Goal: Contribute content: Contribute content

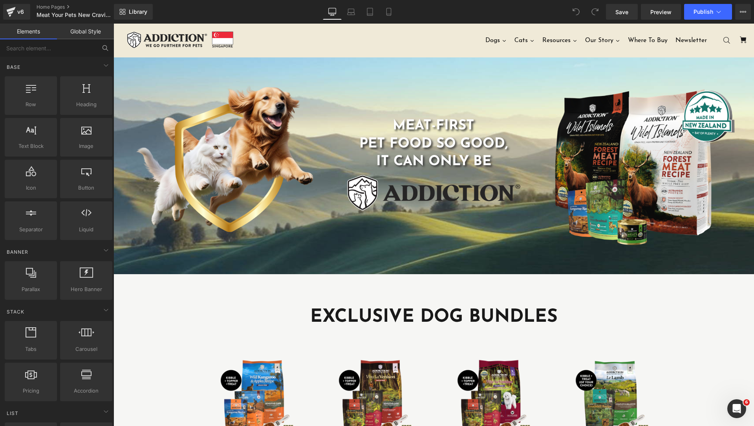
click at [98, 46] on button at bounding box center [105, 47] width 17 height 17
click at [82, 46] on input "text" at bounding box center [48, 47] width 97 height 17
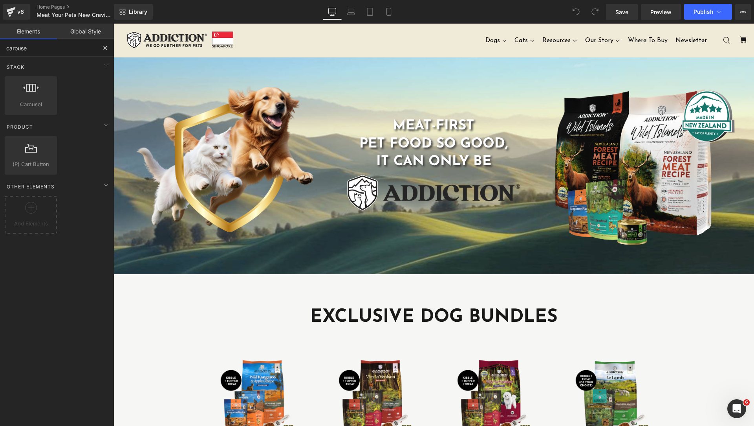
type input "carousel"
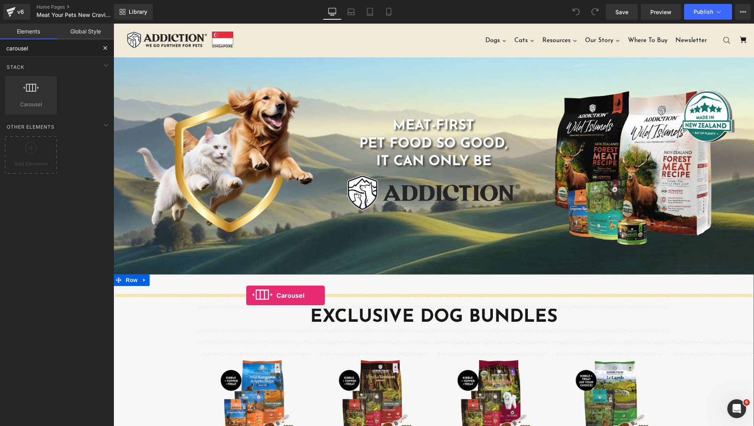
drag, startPoint x: 154, startPoint y: 124, endPoint x: 246, endPoint y: 295, distance: 194.6
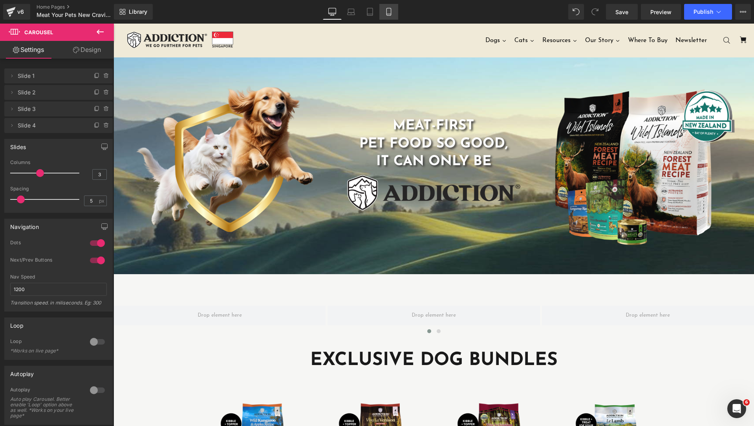
click at [392, 18] on link "Mobile" at bounding box center [389, 12] width 19 height 16
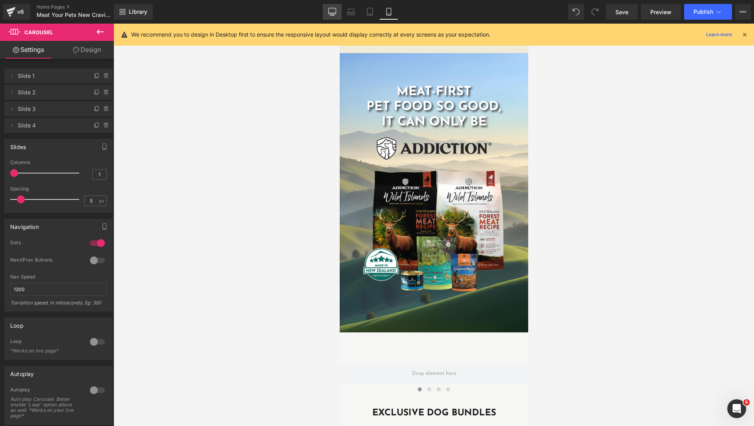
click at [335, 9] on icon at bounding box center [332, 12] width 8 height 8
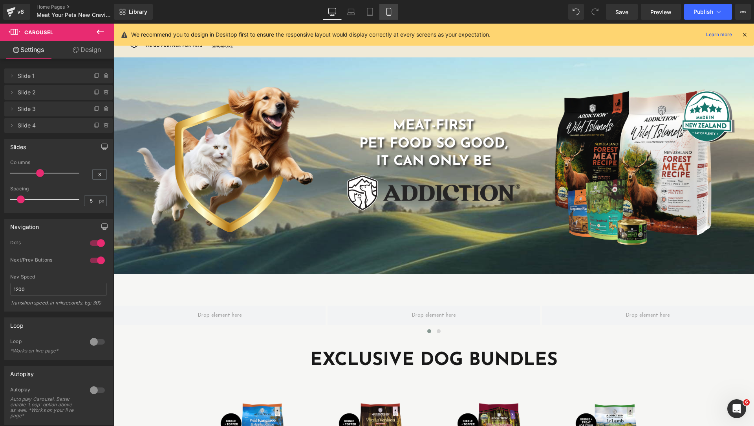
click at [391, 13] on icon at bounding box center [389, 11] width 4 height 7
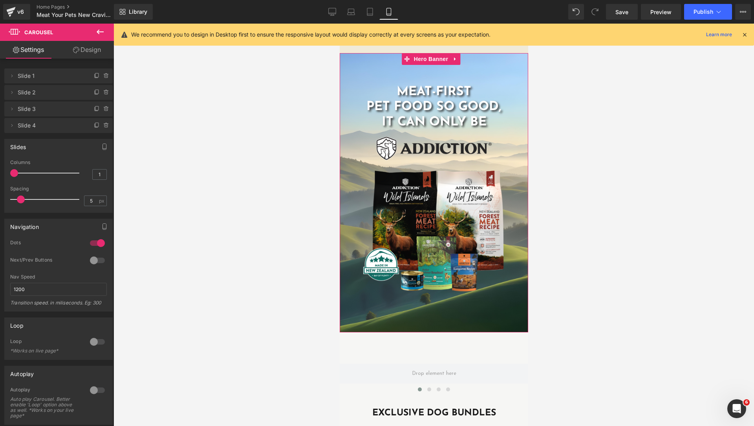
click at [497, 64] on div at bounding box center [433, 192] width 189 height 279
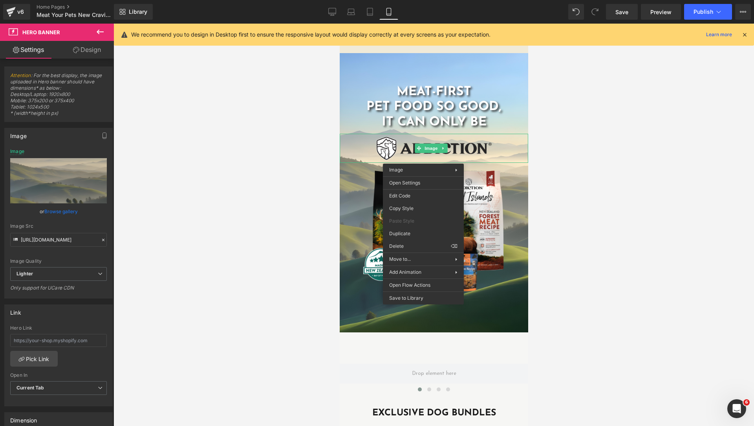
click at [291, 124] on div at bounding box center [434, 225] width 641 height 402
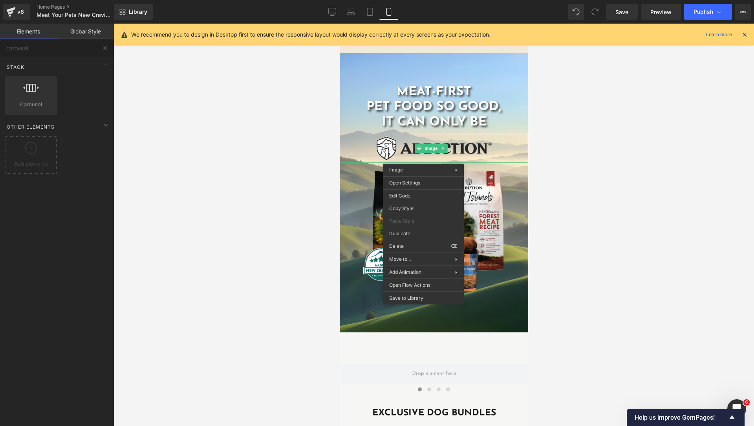
click at [238, 270] on div at bounding box center [434, 225] width 641 height 402
click at [331, 15] on icon at bounding box center [332, 15] width 4 height 0
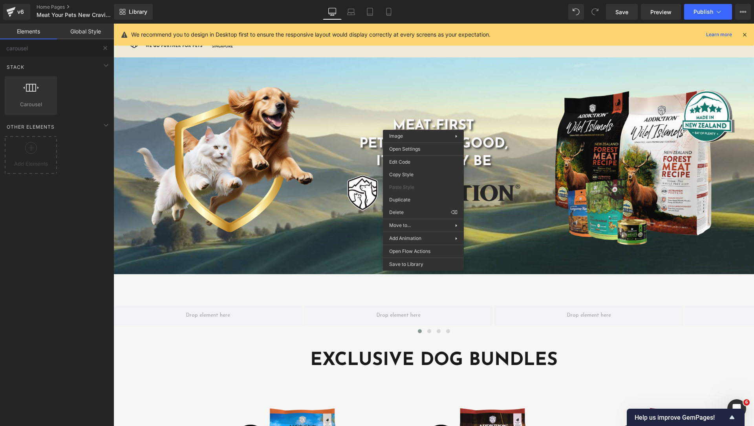
scroll to position [34, 0]
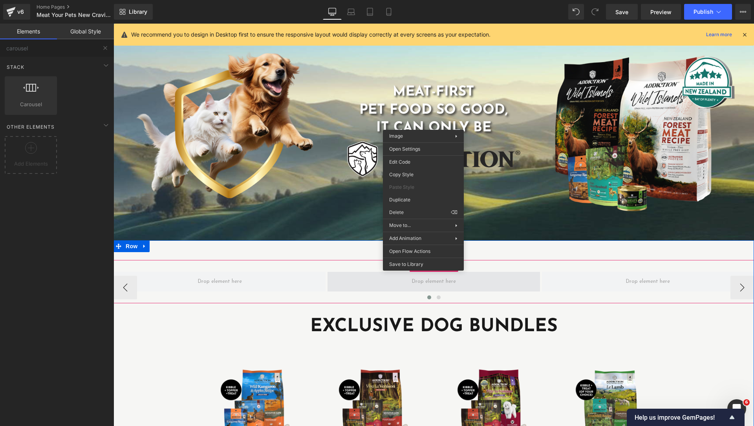
click at [332, 286] on span at bounding box center [434, 281] width 212 height 20
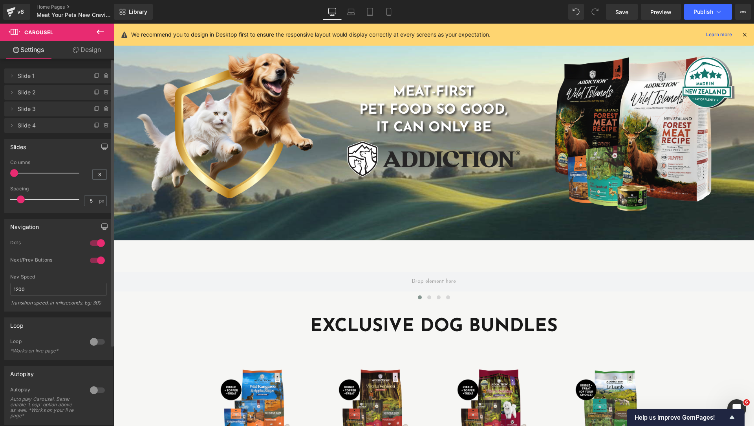
drag, startPoint x: 18, startPoint y: 170, endPoint x: 12, endPoint y: 172, distance: 6.9
click at [14, 172] on div at bounding box center [46, 173] width 65 height 16
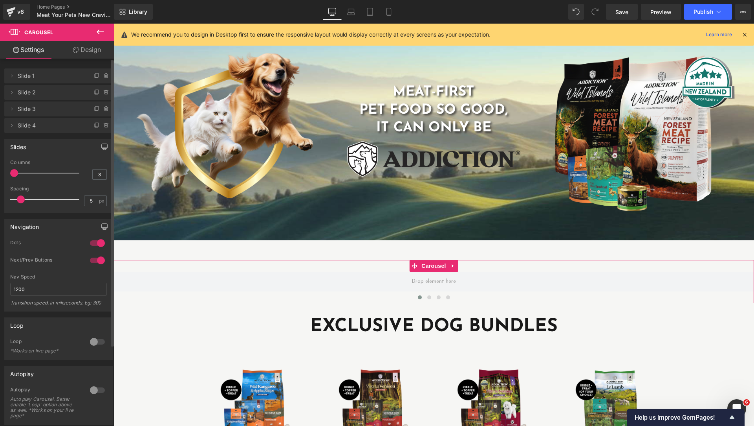
click at [92, 261] on div at bounding box center [97, 260] width 19 height 13
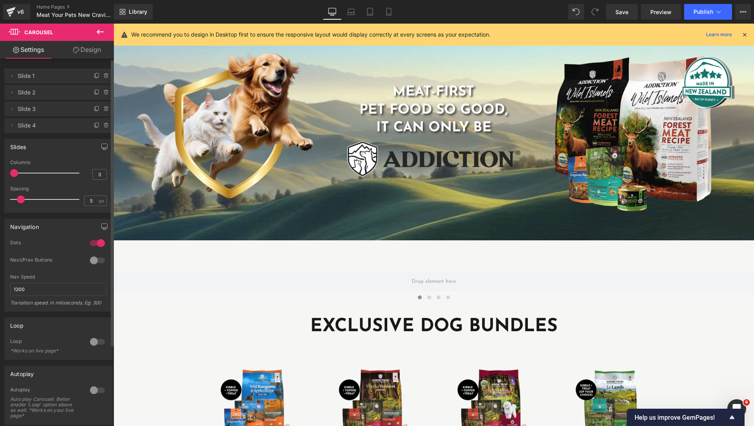
click at [94, 248] on div at bounding box center [97, 243] width 19 height 13
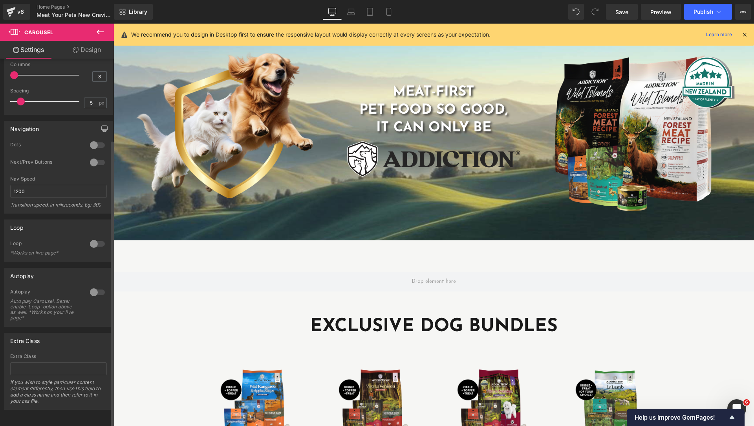
click at [94, 286] on div at bounding box center [97, 292] width 19 height 13
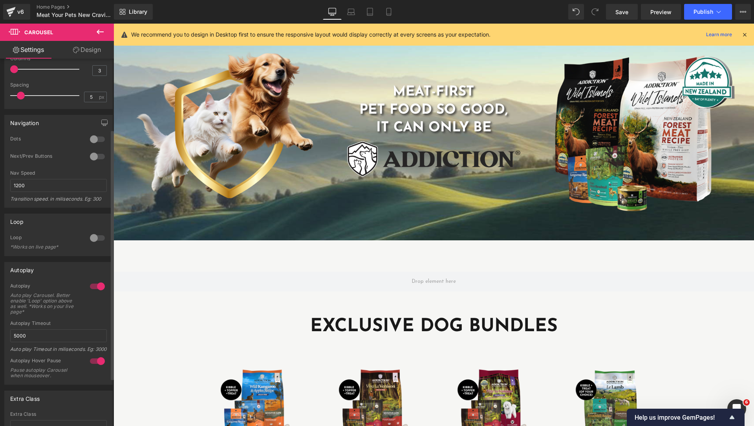
click at [96, 241] on div at bounding box center [97, 237] width 19 height 13
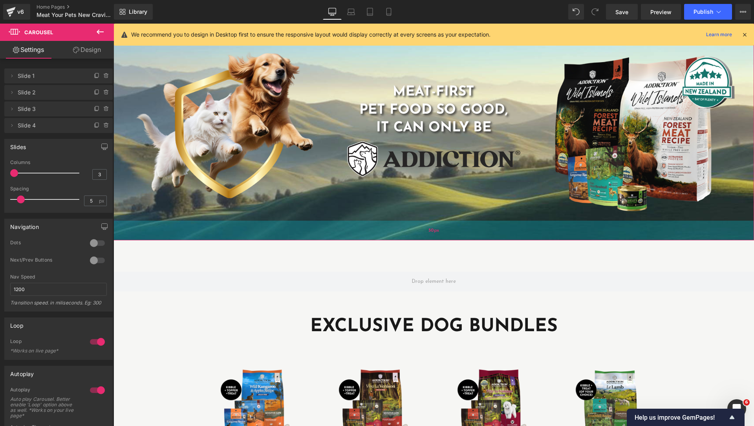
click at [384, 225] on div "50px" at bounding box center [434, 230] width 641 height 20
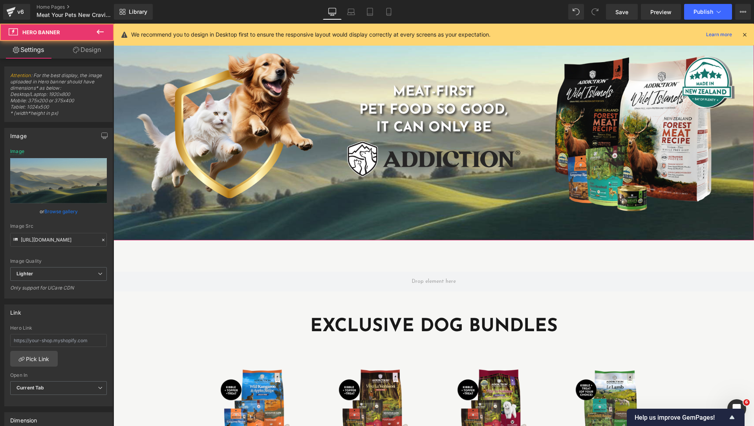
click at [363, 208] on div "MEAT-FIRST PET FOOD SO GOOD, IT CAN ONLY BE Heading Image" at bounding box center [434, 131] width 208 height 161
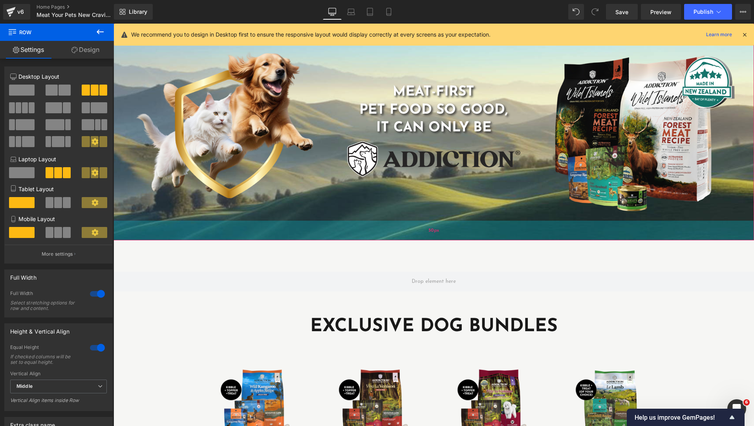
click at [363, 234] on div "50px" at bounding box center [434, 230] width 641 height 20
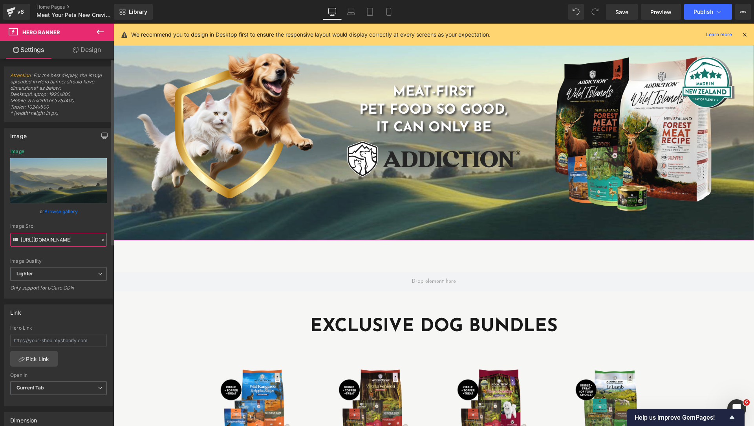
click at [83, 240] on input "https://ucarecdn.com/2df07248-1729-4f37-acef-7c1d5351bc57/-/format/auto/-/previ…" at bounding box center [58, 240] width 97 height 14
click at [48, 51] on link "Settings" at bounding box center [28, 50] width 57 height 18
click at [101, 31] on icon at bounding box center [100, 31] width 7 height 5
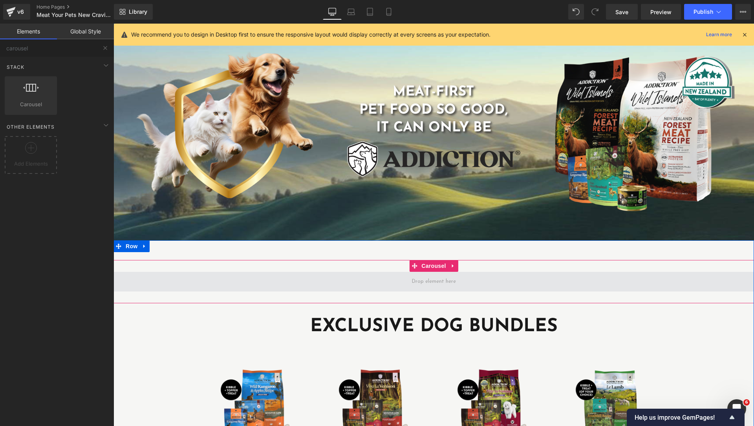
click at [194, 276] on span at bounding box center [434, 281] width 641 height 20
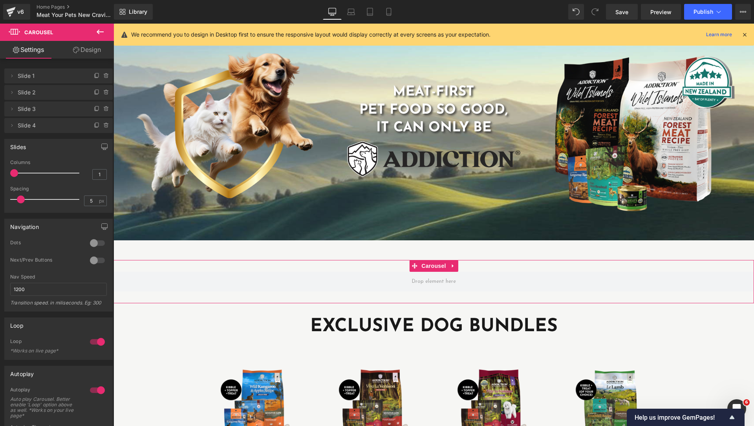
click at [30, 78] on span "Slide 1" at bounding box center [51, 75] width 66 height 15
click at [9, 76] on icon at bounding box center [12, 76] width 6 height 6
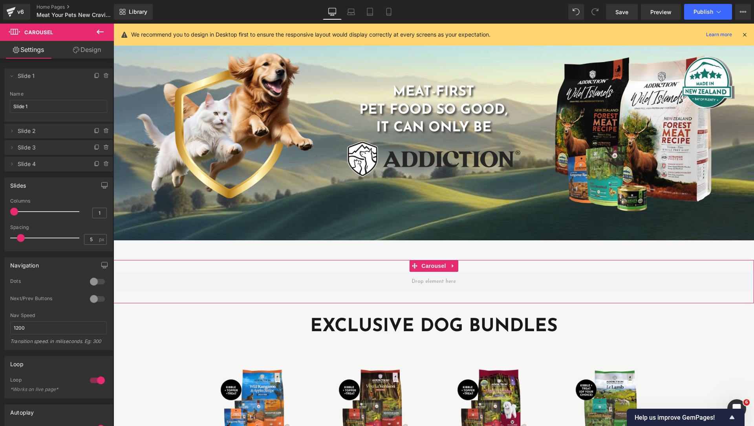
click at [44, 79] on span "Slide 1" at bounding box center [51, 75] width 66 height 15
click at [78, 50] on icon at bounding box center [76, 50] width 6 height 6
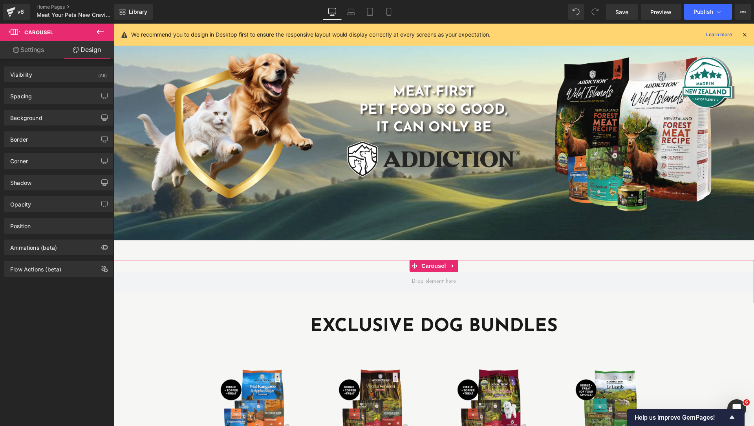
click at [27, 50] on link "Settings" at bounding box center [28, 50] width 57 height 18
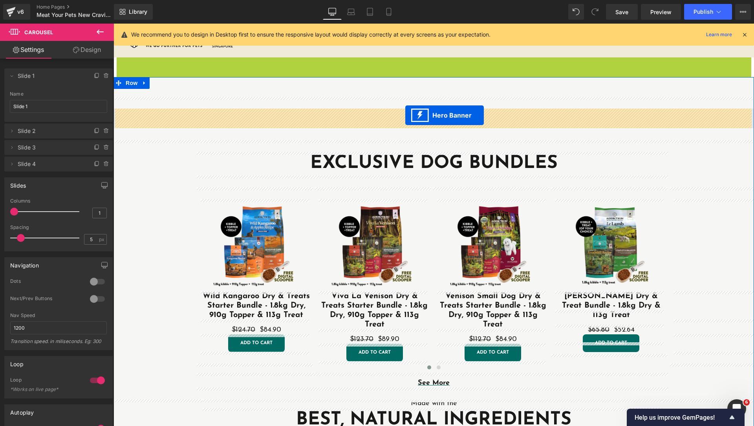
drag, startPoint x: 409, startPoint y: 64, endPoint x: 405, endPoint y: 115, distance: 51.6
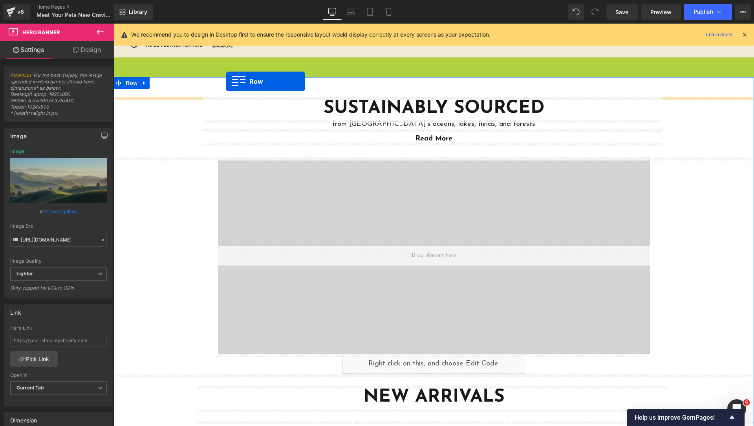
drag, startPoint x: 141, startPoint y: 208, endPoint x: 227, endPoint y: 80, distance: 154.4
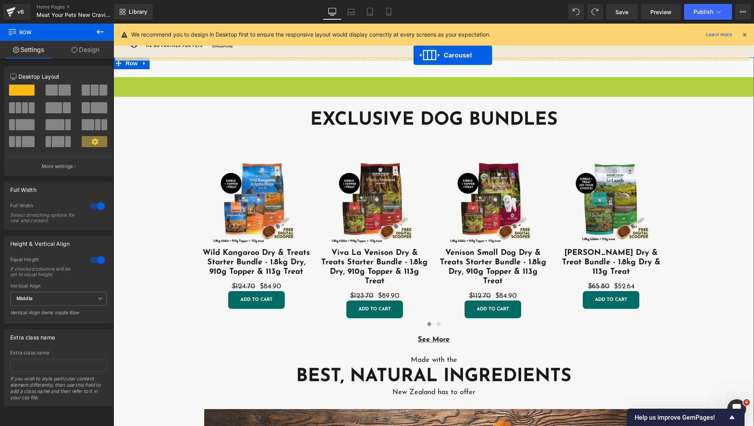
drag, startPoint x: 412, startPoint y: 83, endPoint x: 414, endPoint y: 55, distance: 27.5
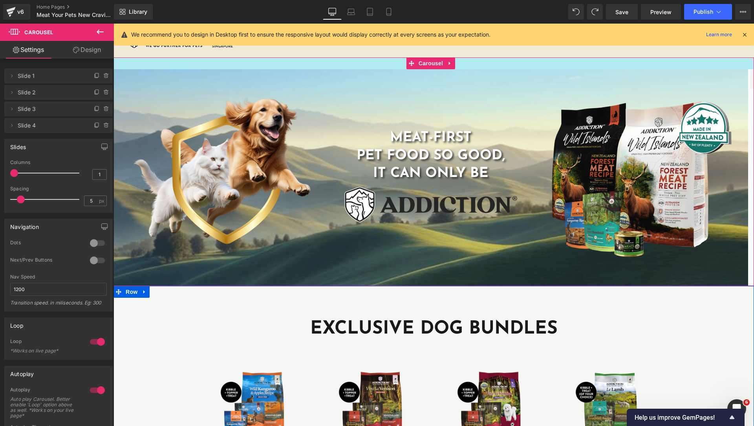
click at [367, 62] on div at bounding box center [434, 63] width 641 height 12
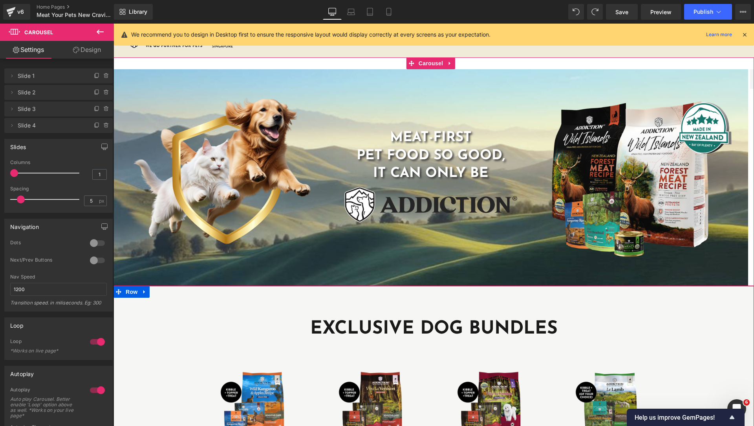
click at [91, 51] on link "Design" at bounding box center [87, 50] width 57 height 18
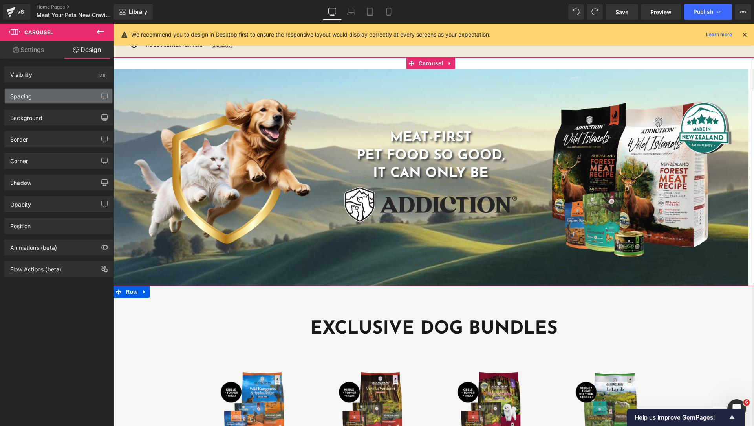
click at [44, 96] on div "Spacing" at bounding box center [59, 95] width 108 height 15
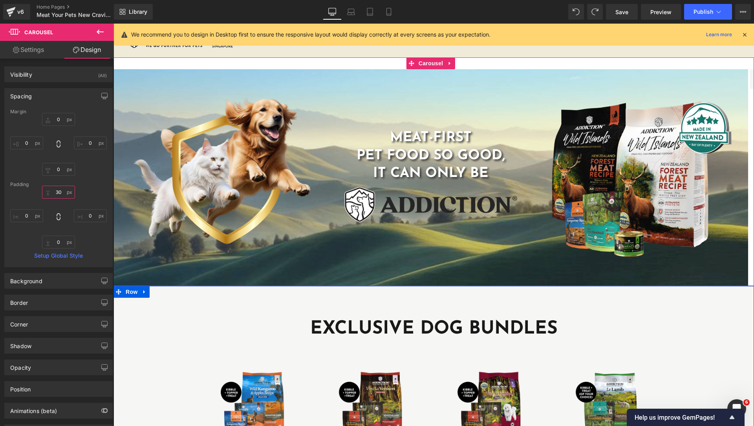
click at [58, 191] on input "text" at bounding box center [58, 191] width 33 height 13
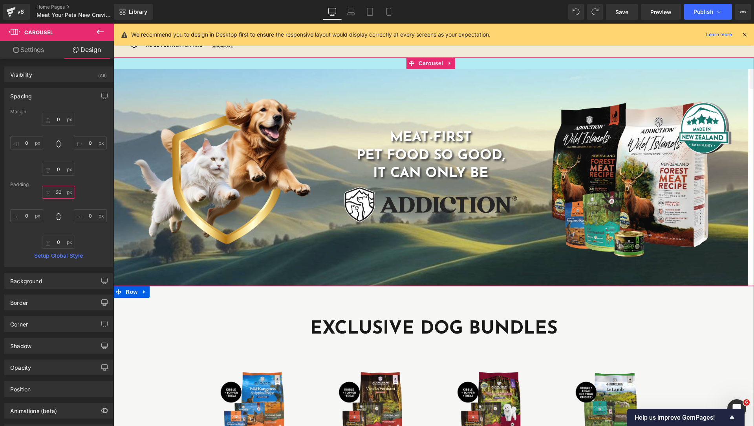
type input "3"
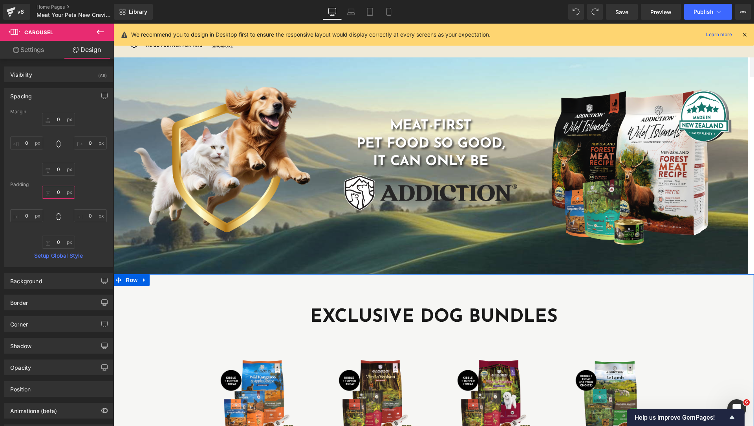
type input "0"
click at [97, 31] on icon at bounding box center [100, 31] width 7 height 5
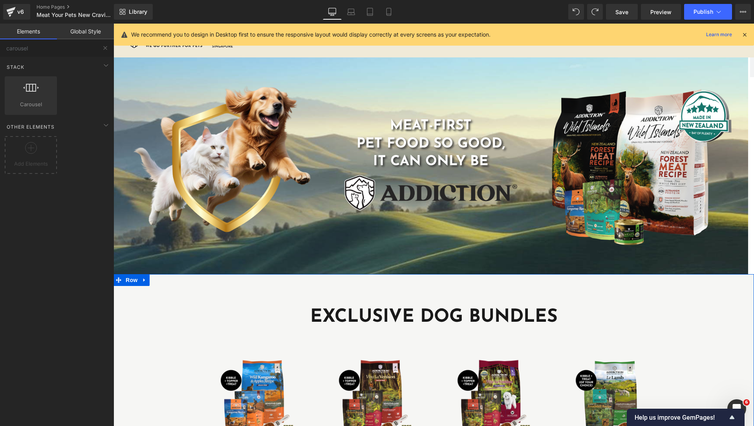
click at [86, 33] on link "Global Style" at bounding box center [85, 32] width 57 height 16
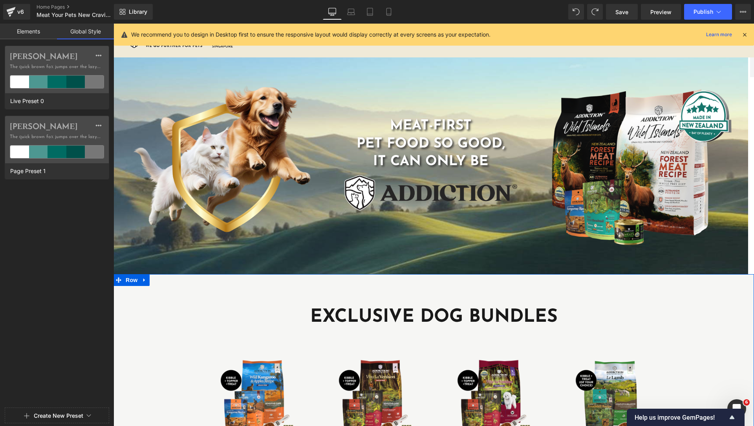
click at [31, 29] on link "Elements" at bounding box center [28, 32] width 57 height 16
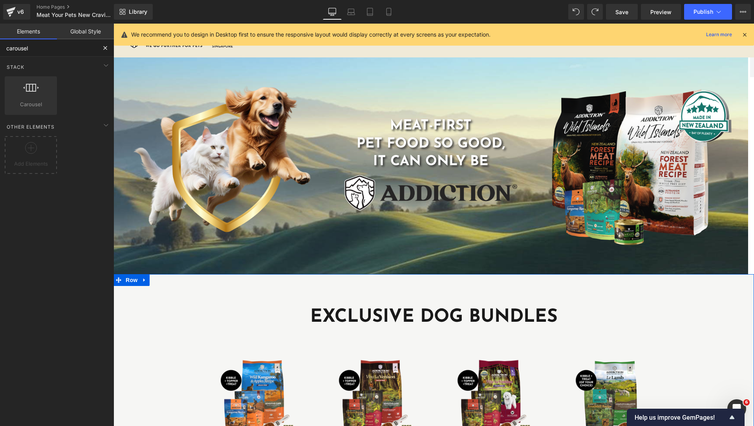
drag, startPoint x: 73, startPoint y: 49, endPoint x: 64, endPoint y: 51, distance: 9.6
click at [73, 50] on input "carousel" at bounding box center [48, 47] width 97 height 17
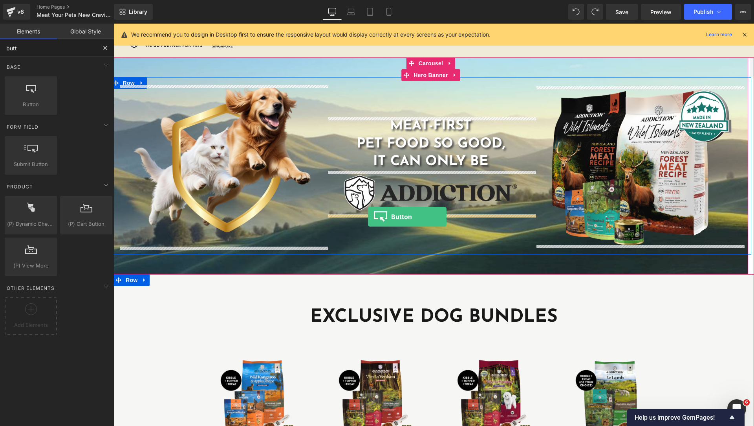
drag, startPoint x: 142, startPoint y: 122, endPoint x: 368, endPoint y: 216, distance: 244.8
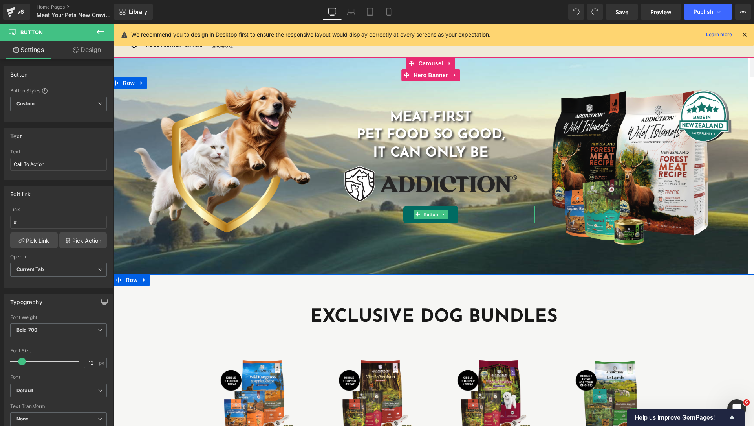
click at [496, 211] on div "Call To Action" at bounding box center [431, 214] width 208 height 18
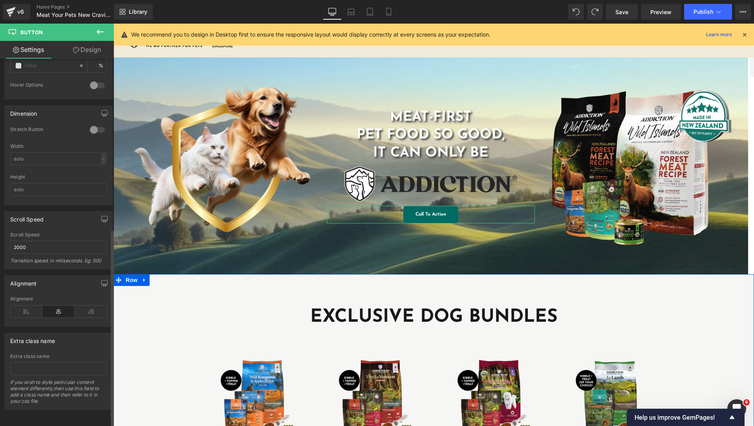
scroll to position [258, 0]
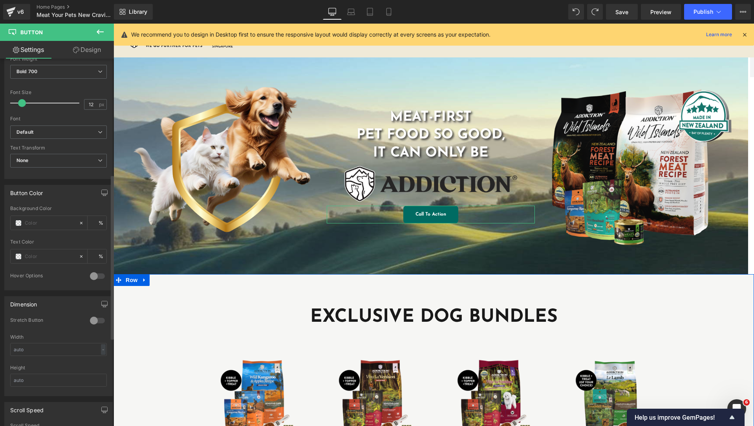
click at [94, 318] on div at bounding box center [97, 320] width 19 height 13
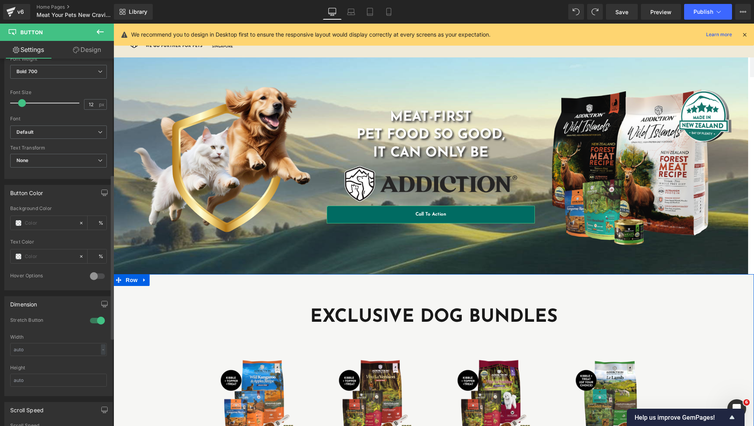
click at [94, 318] on div at bounding box center [97, 320] width 19 height 13
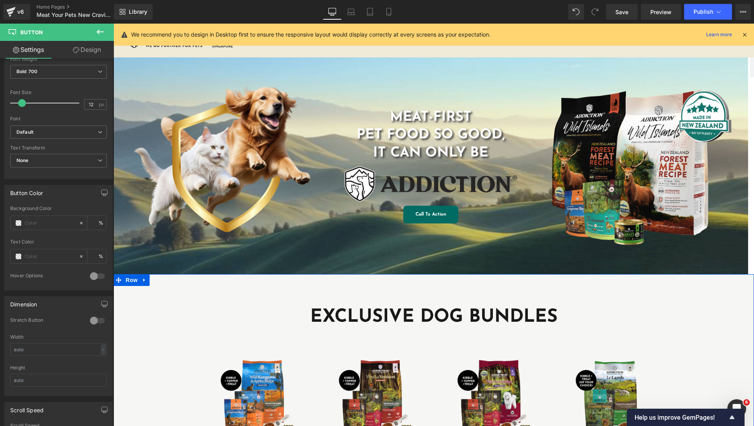
click at [103, 28] on icon at bounding box center [99, 31] width 9 height 9
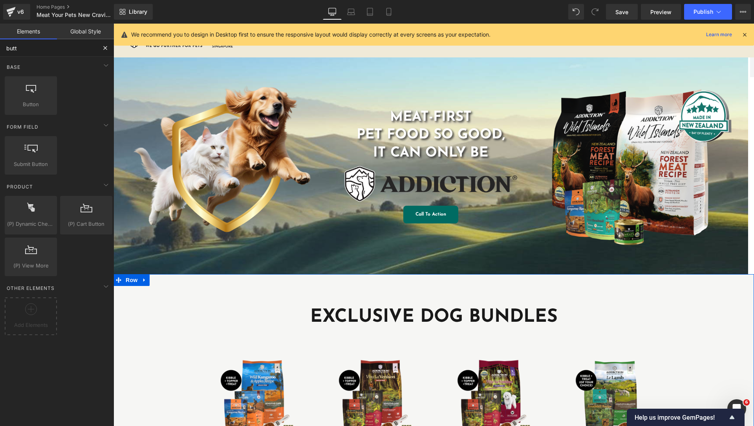
click at [53, 44] on input "butt" at bounding box center [48, 47] width 97 height 17
type input "b"
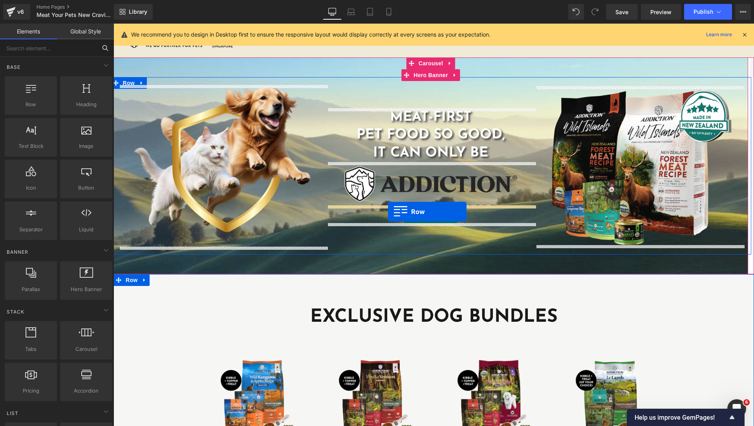
drag, startPoint x: 208, startPoint y: 131, endPoint x: 388, endPoint y: 211, distance: 197.1
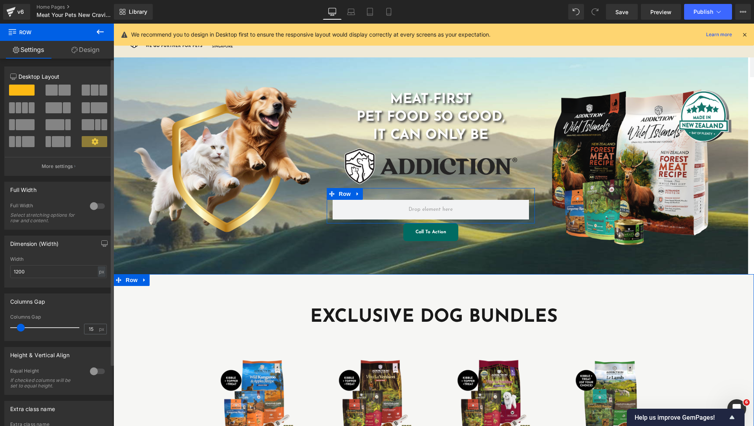
click at [55, 84] on div at bounding box center [58, 119] width 97 height 76
click at [65, 91] on span at bounding box center [65, 89] width 12 height 11
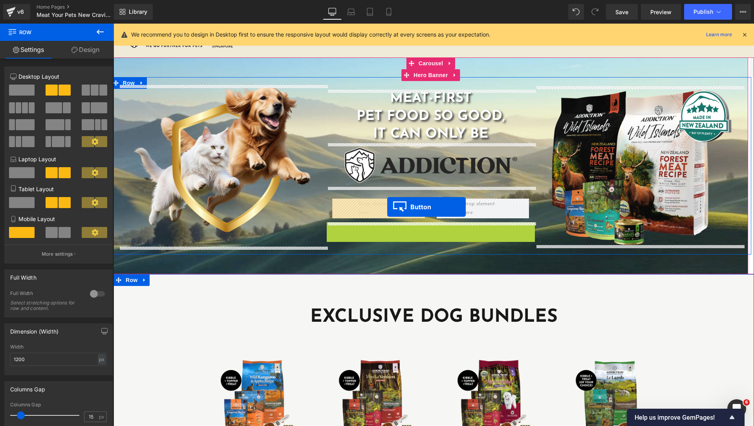
drag, startPoint x: 419, startPoint y: 233, endPoint x: 387, endPoint y: 207, distance: 41.6
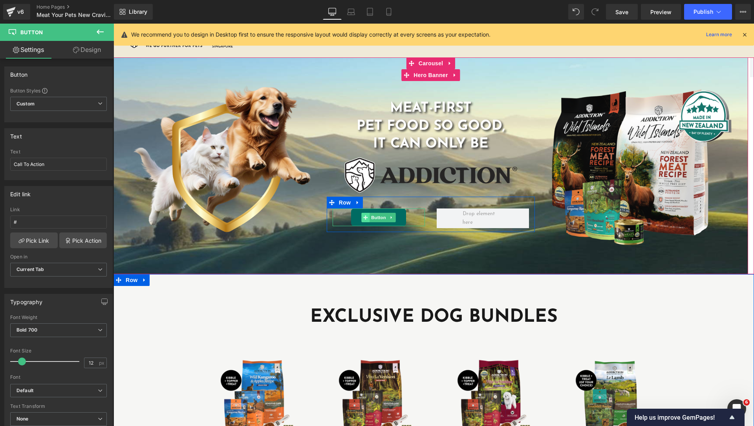
click at [366, 220] on span at bounding box center [366, 217] width 8 height 9
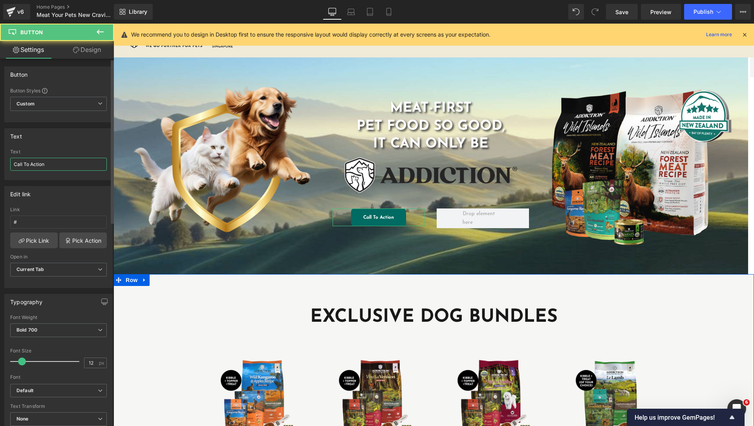
drag, startPoint x: 68, startPoint y: 163, endPoint x: 0, endPoint y: 127, distance: 76.8
click at [0, 157] on div "Text Call To Action Text Call To Action" at bounding box center [58, 151] width 117 height 58
type input "SHOP DOGS"
click at [50, 218] on input "#" at bounding box center [58, 221] width 97 height 13
paste input "https://addictionpet.com.sg/collections/for-dogs-1"
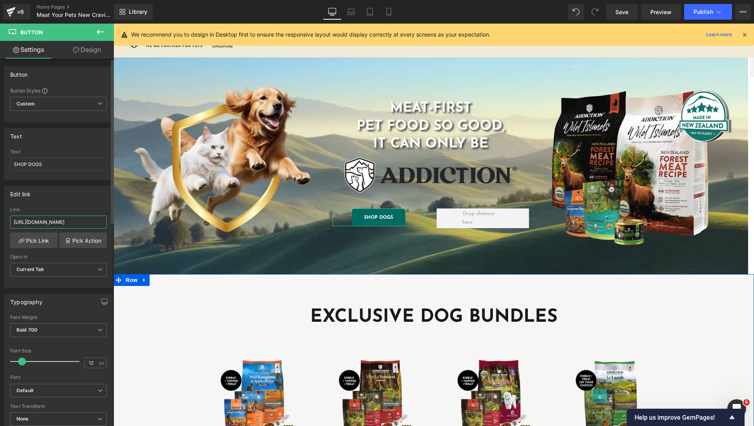
scroll to position [0, 0]
drag, startPoint x: 50, startPoint y: 220, endPoint x: 0, endPoint y: 206, distance: 51.9
click at [0, 206] on div "Edit link # Link https://addictionpet.com.sg/collections/for-dogs-1 Pick Link P…" at bounding box center [58, 234] width 117 height 108
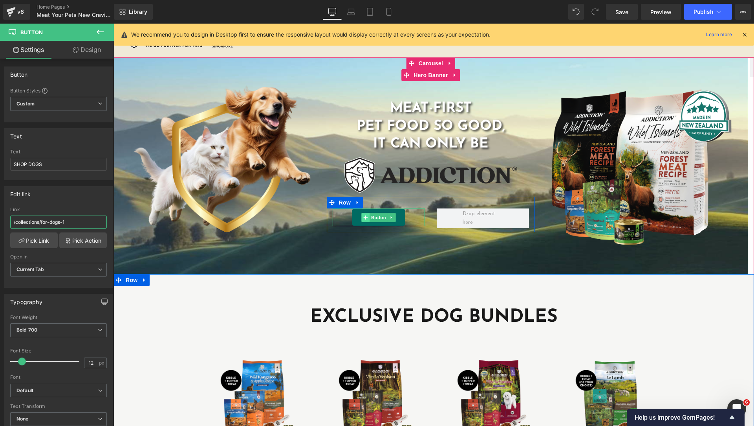
click at [366, 217] on icon at bounding box center [366, 217] width 4 height 4
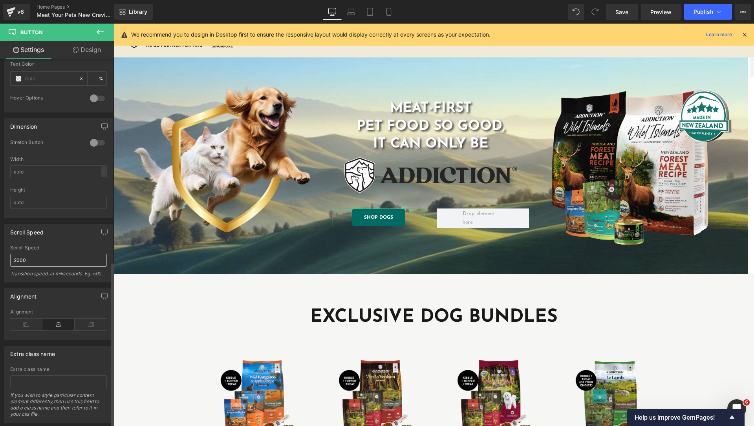
scroll to position [455, 0]
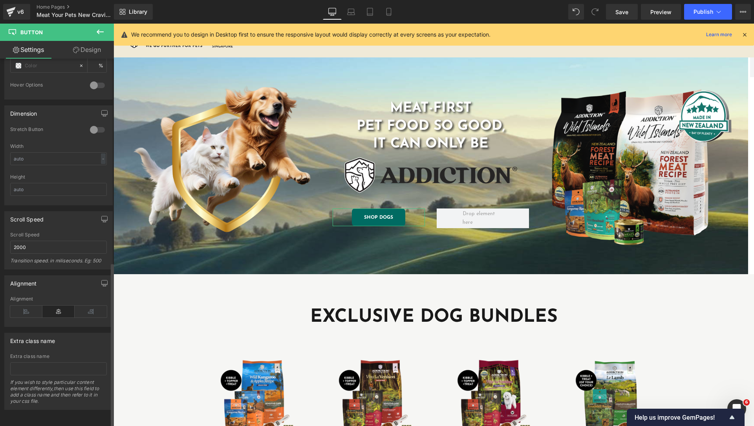
type input "/collections/for-dogs-1"
click at [96, 125] on div at bounding box center [97, 129] width 19 height 13
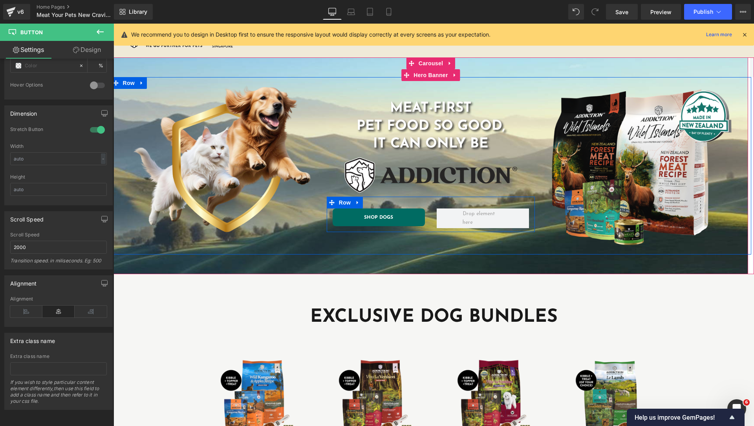
click at [433, 215] on div at bounding box center [483, 218] width 104 height 20
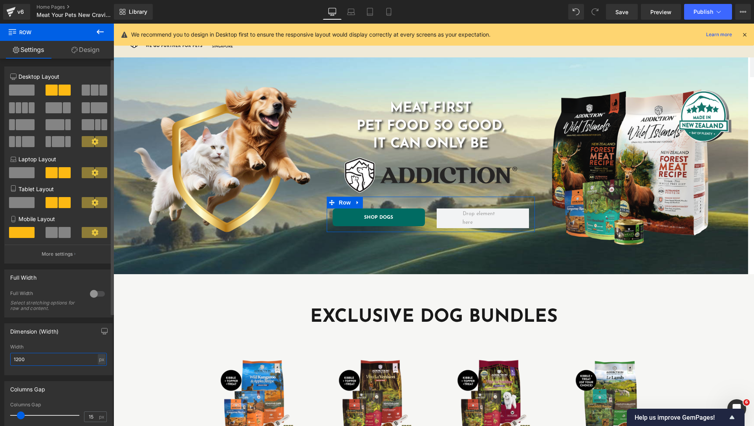
click at [21, 358] on input "1200" at bounding box center [58, 358] width 97 height 13
drag, startPoint x: 33, startPoint y: 362, endPoint x: 3, endPoint y: 363, distance: 29.9
click at [9, 362] on div "1200px Width 1200 px % px" at bounding box center [59, 359] width 108 height 31
type input "500"
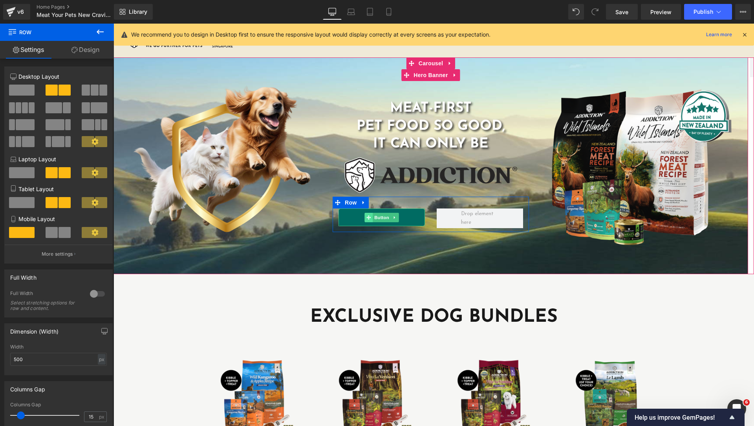
click at [367, 214] on span at bounding box center [369, 217] width 8 height 9
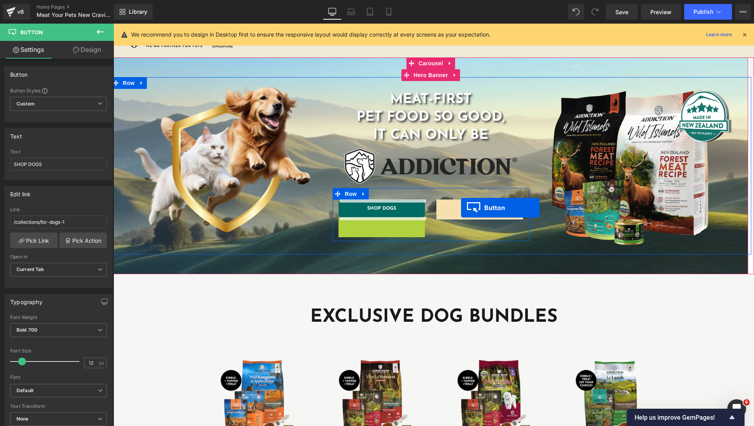
drag, startPoint x: 367, startPoint y: 227, endPoint x: 461, endPoint y: 207, distance: 96.6
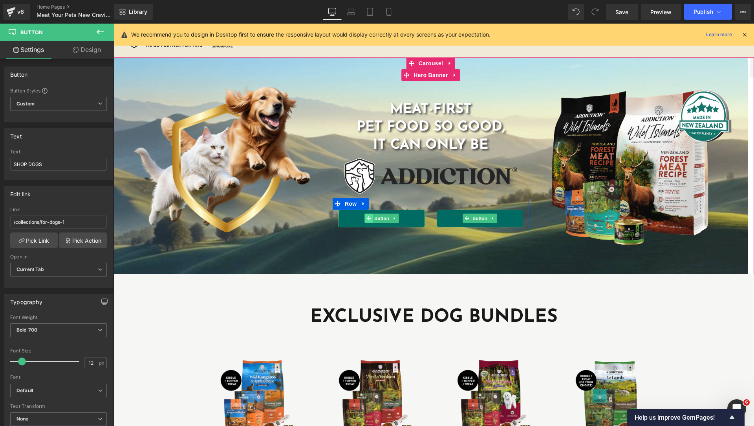
click at [369, 217] on icon at bounding box center [369, 218] width 4 height 4
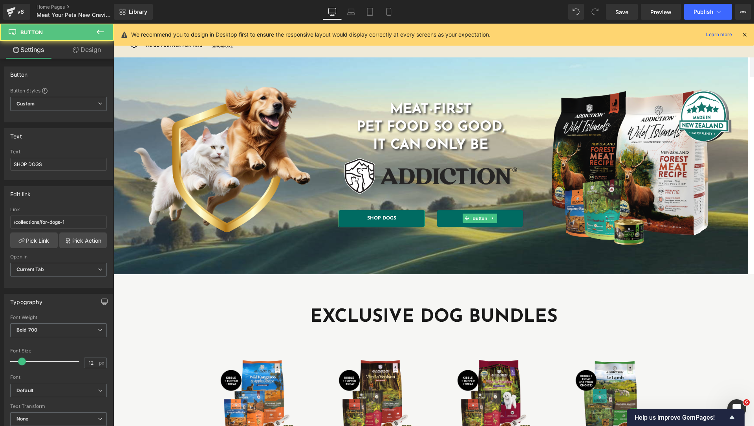
drag, startPoint x: 77, startPoint y: 46, endPoint x: 271, endPoint y: 141, distance: 215.8
click at [77, 46] on link "Design" at bounding box center [87, 50] width 57 height 18
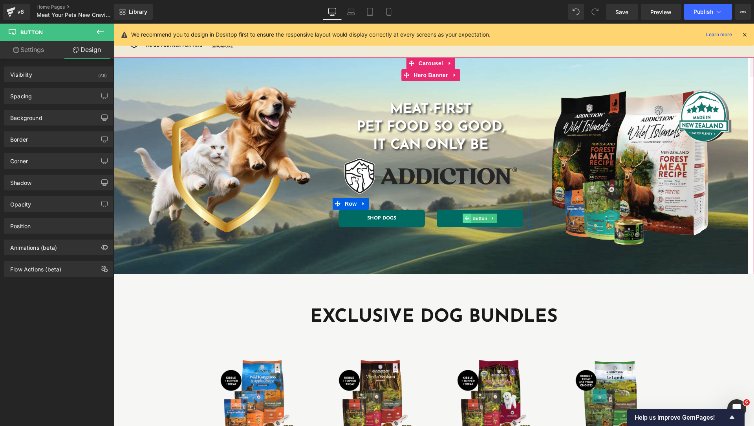
click at [468, 217] on icon at bounding box center [467, 218] width 4 height 4
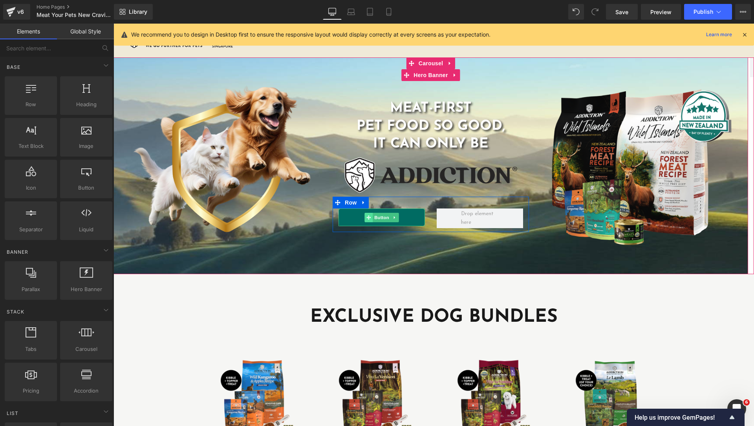
click at [370, 216] on icon at bounding box center [369, 217] width 4 height 4
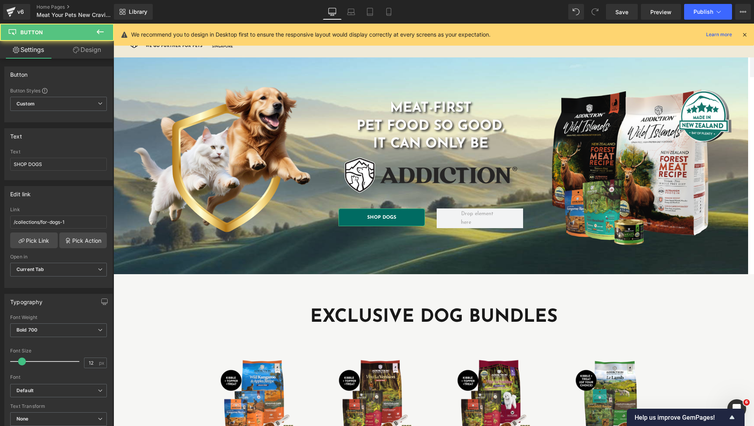
click at [81, 51] on link "Design" at bounding box center [87, 50] width 57 height 18
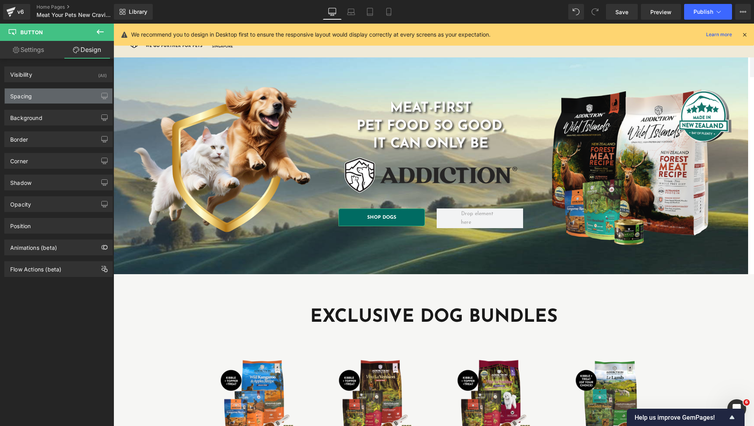
click at [48, 96] on div "Spacing" at bounding box center [59, 95] width 108 height 15
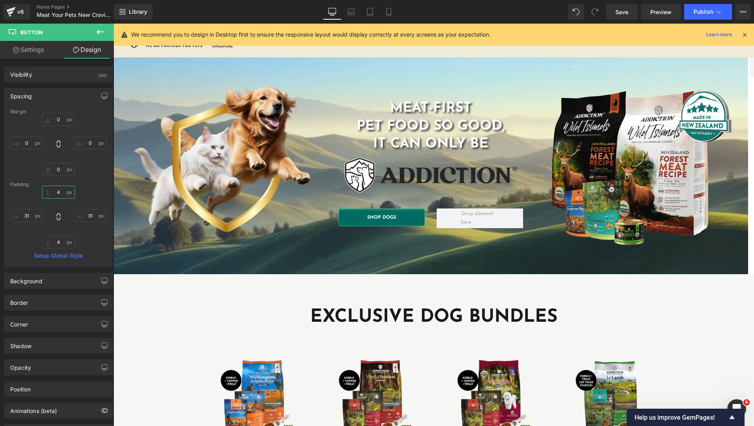
click at [59, 191] on input "text" at bounding box center [58, 191] width 33 height 13
click at [59, 117] on input "text" at bounding box center [58, 119] width 33 height 13
type input "5"
click at [60, 169] on input "text" at bounding box center [58, 169] width 33 height 13
type input "5"
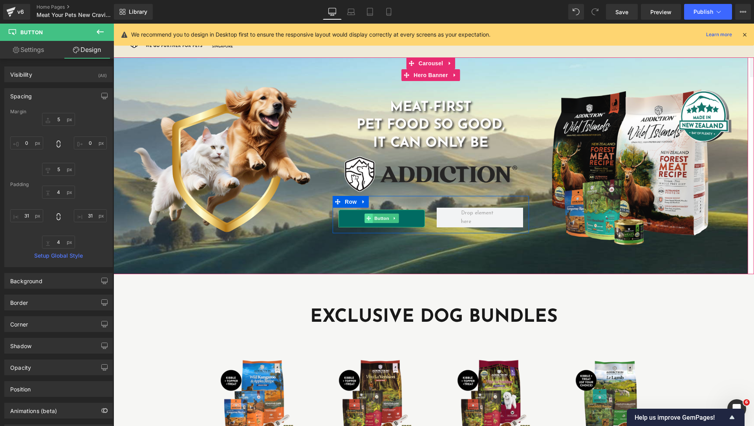
click at [367, 218] on icon at bounding box center [369, 218] width 4 height 4
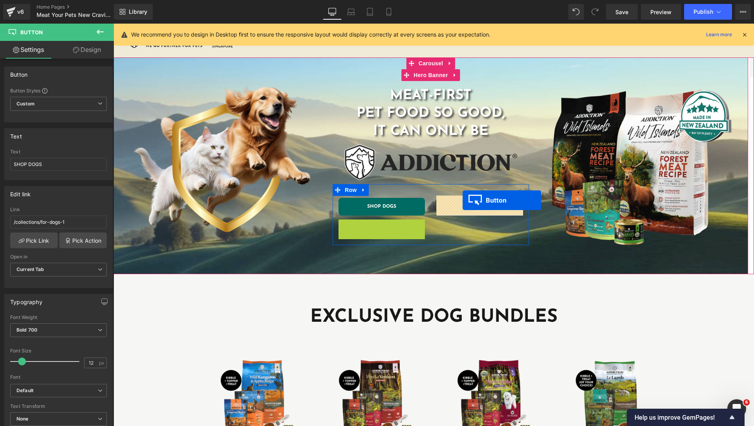
drag, startPoint x: 367, startPoint y: 227, endPoint x: 463, endPoint y: 200, distance: 99.7
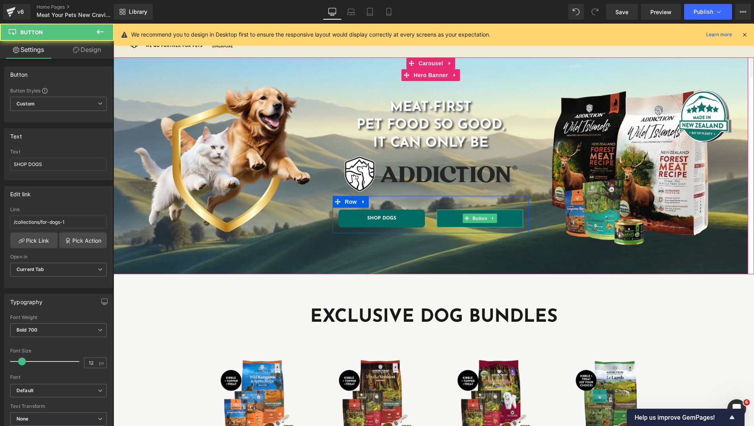
click at [504, 216] on link "SHOP DOGS" at bounding box center [480, 218] width 86 height 18
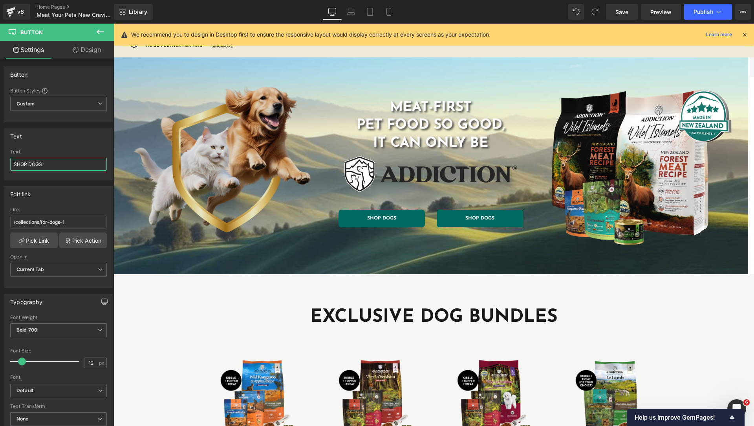
drag, startPoint x: 143, startPoint y: 186, endPoint x: 120, endPoint y: 178, distance: 24.6
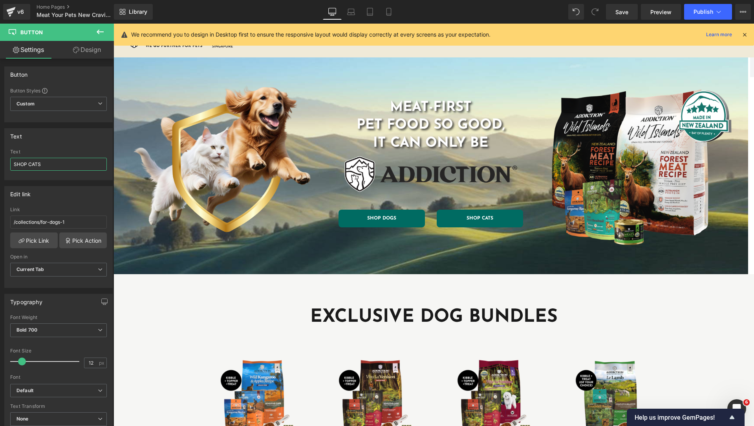
type input "SHOP CATS"
click at [0, 214] on div "Edit link /collections/for-dogs-1 Link /collections/for-dogs-1 Pick Link Pick A…" at bounding box center [58, 234] width 117 height 108
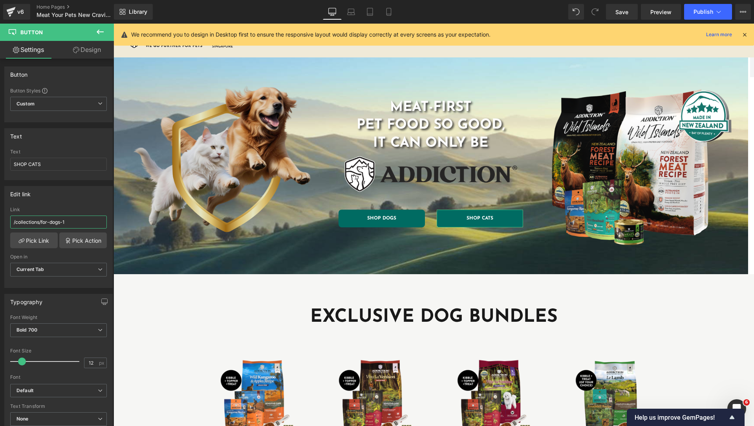
paste input "cats-2"
type input "/collections/for-cats-2"
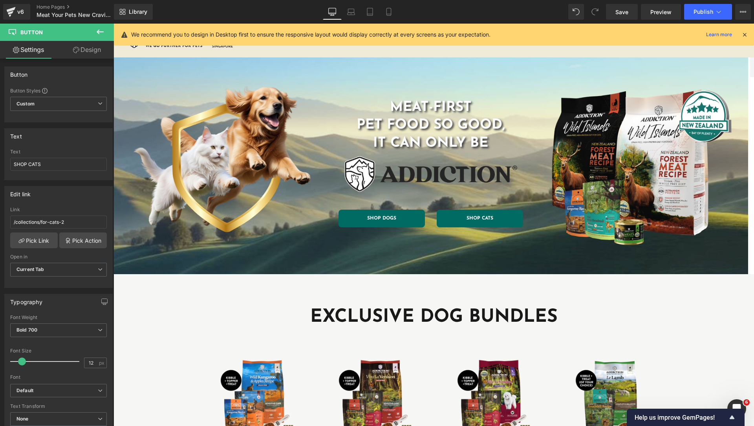
click at [99, 31] on icon at bounding box center [99, 31] width 9 height 9
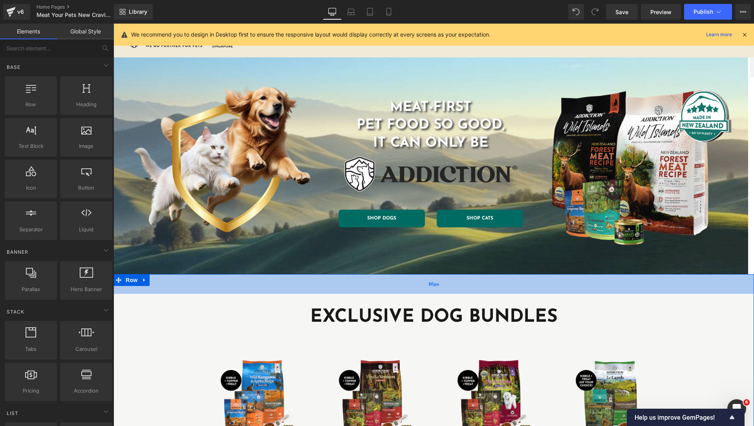
click at [337, 280] on div "50px" at bounding box center [434, 284] width 641 height 20
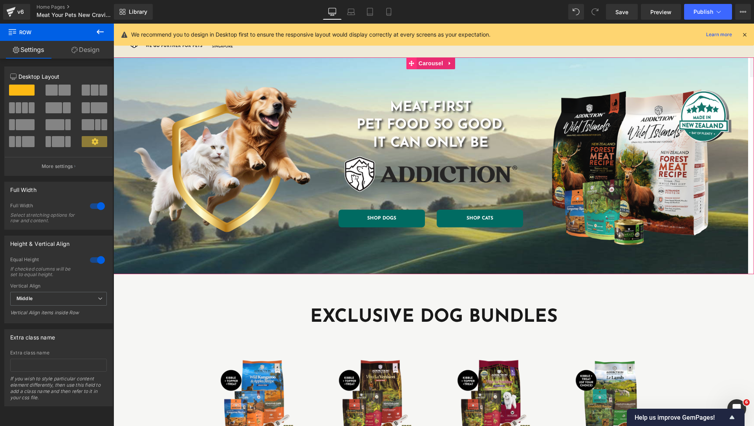
click at [411, 62] on icon at bounding box center [412, 64] width 6 height 6
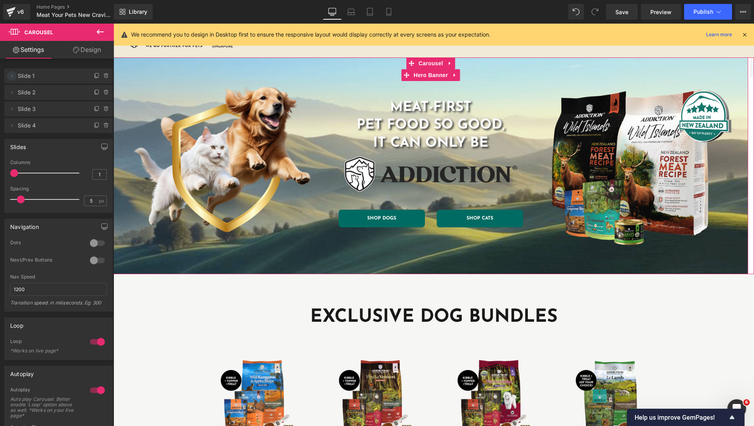
click at [16, 76] on span at bounding box center [11, 75] width 9 height 9
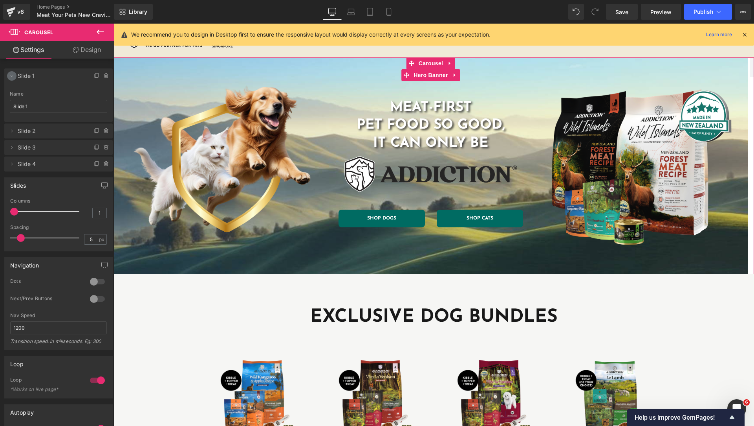
click at [14, 76] on icon at bounding box center [12, 76] width 6 height 6
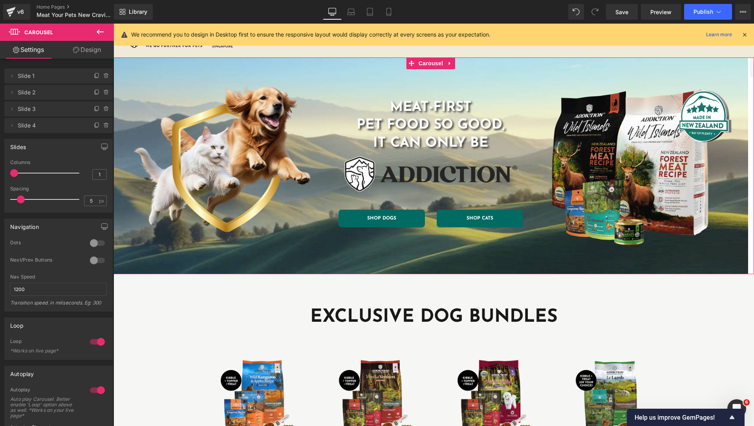
click at [23, 94] on span "Slide 2" at bounding box center [51, 92] width 66 height 15
click at [13, 93] on icon at bounding box center [12, 92] width 6 height 6
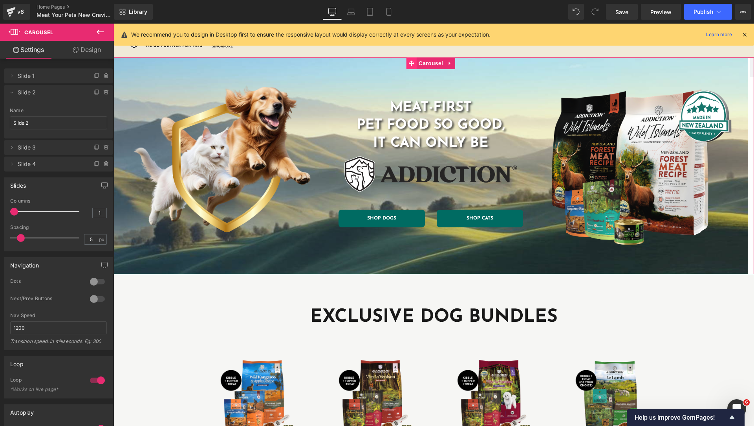
click at [414, 65] on icon at bounding box center [412, 64] width 6 height 6
click at [52, 214] on div at bounding box center [46, 212] width 65 height 16
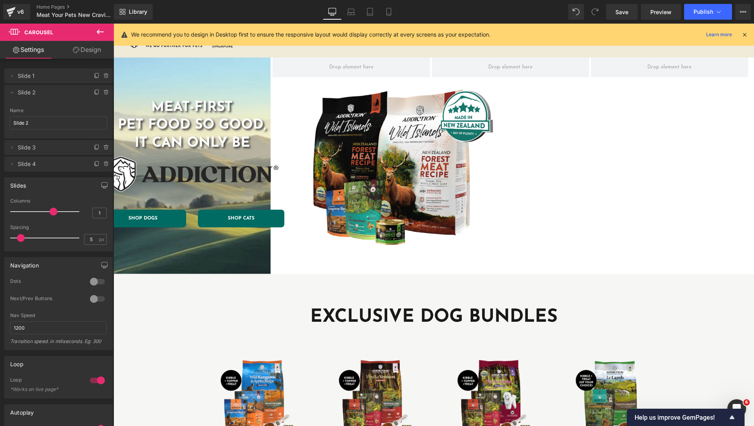
click at [100, 33] on icon at bounding box center [99, 31] width 9 height 9
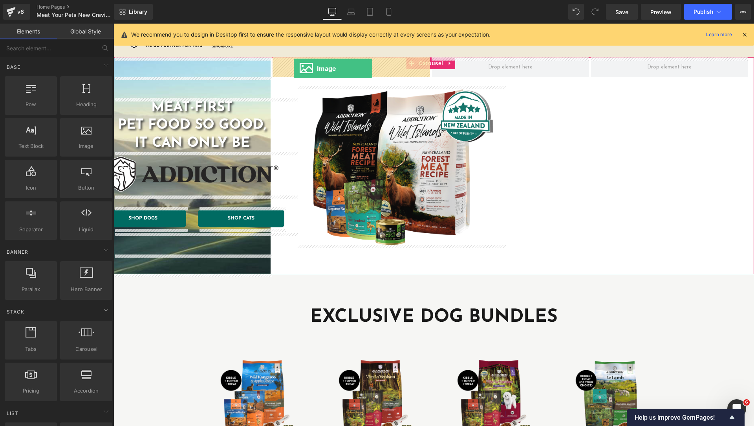
drag, startPoint x: 189, startPoint y: 163, endPoint x: 294, endPoint y: 68, distance: 140.8
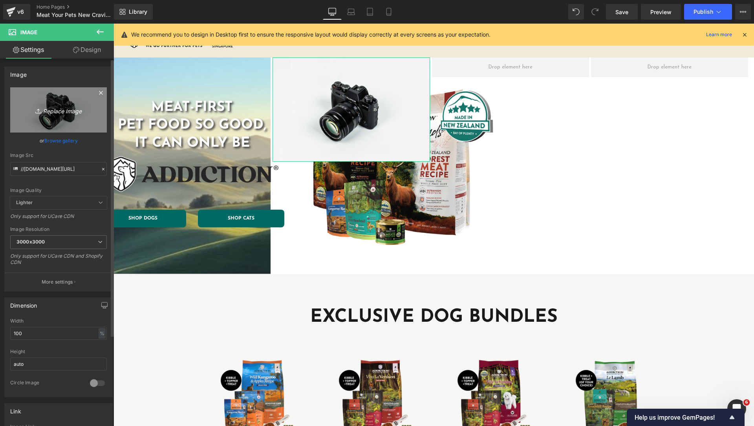
click at [64, 111] on icon "Replace Image" at bounding box center [58, 110] width 63 height 10
type input "C:\fakepath\Wild Kangaroo & Apple.png"
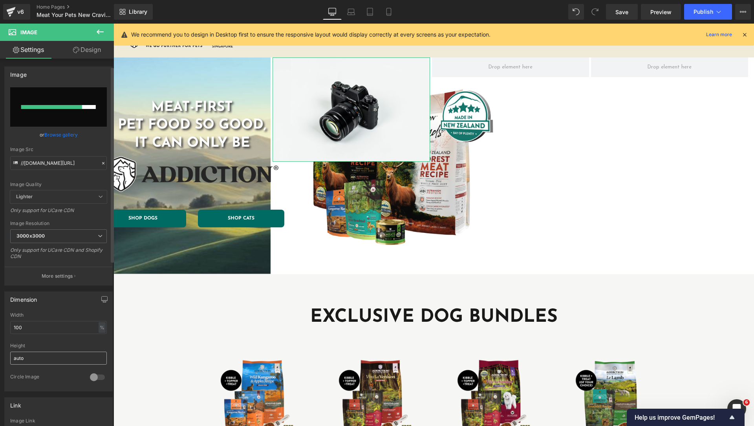
scroll to position [196, 0]
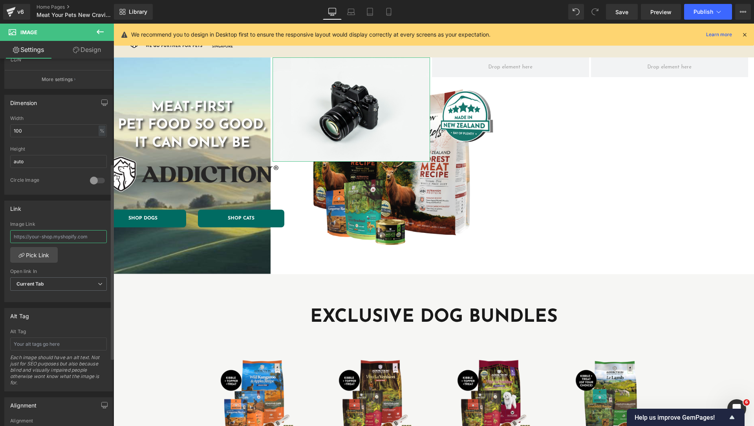
click at [66, 238] on input "text" at bounding box center [58, 236] width 97 height 13
paste input "https://addictionpet.com.sg/collections/sensitive-care-for-dogs/products/trial-…"
type input "https://addictionpet.com.sg/collections/sensitive-care-for-dogs/products/trial-…"
click at [77, 215] on div "Link" at bounding box center [59, 208] width 108 height 15
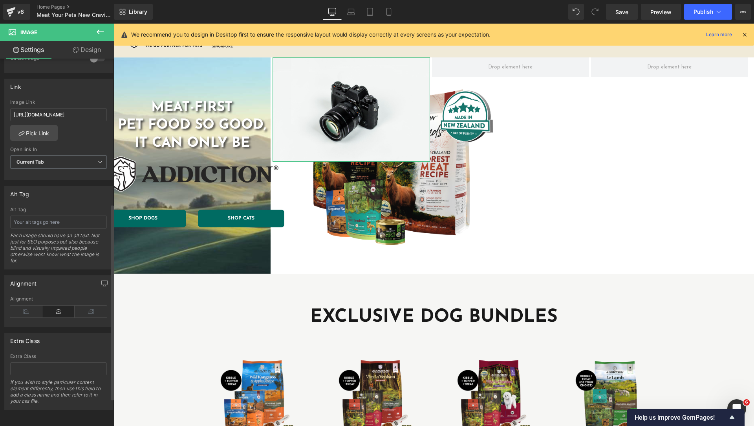
scroll to position [0, 0]
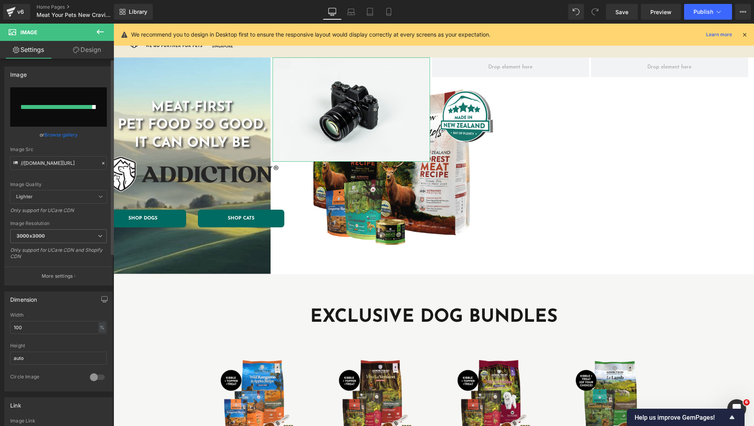
click at [101, 163] on icon at bounding box center [104, 163] width 6 height 6
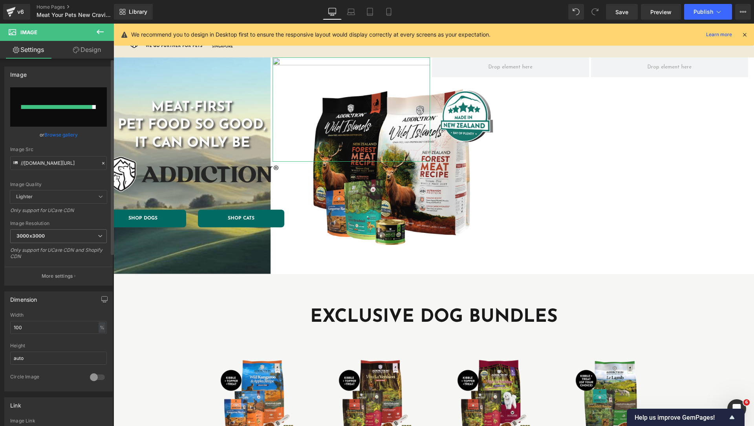
click at [72, 108] on div at bounding box center [56, 107] width 71 height 4
click at [62, 133] on link "Browse gallery" at bounding box center [60, 135] width 33 height 14
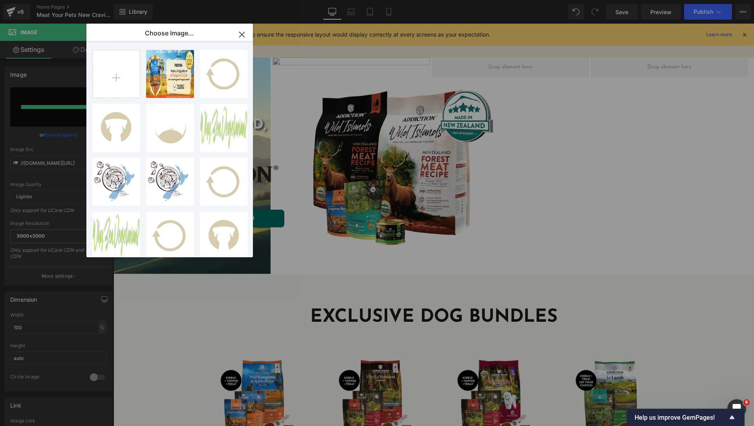
click at [239, 35] on icon "button" at bounding box center [242, 34] width 13 height 13
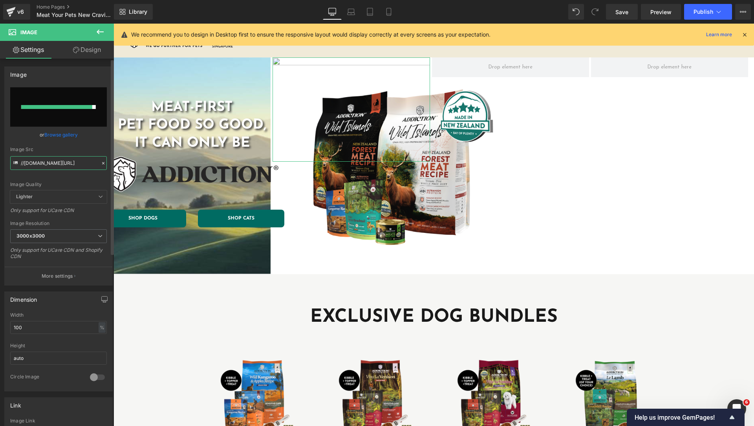
click at [70, 158] on input "//d1um8515vdn9kb.cloudfront.net/images/parallax.jpg" at bounding box center [58, 163] width 97 height 14
click at [72, 137] on link "Browse gallery" at bounding box center [60, 135] width 33 height 14
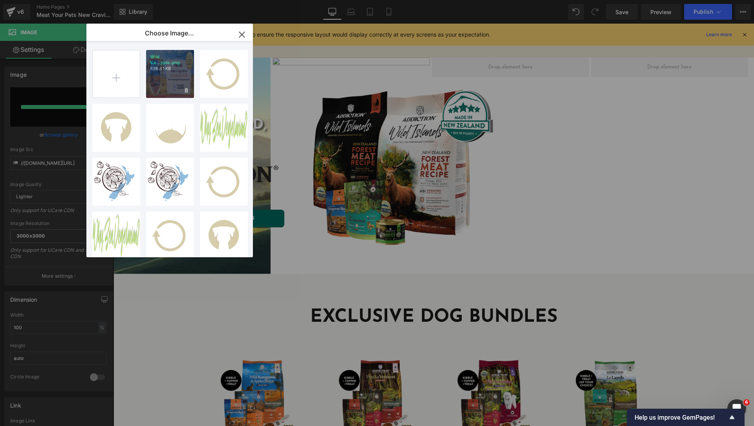
click at [159, 89] on div "Wild Ka...pple.png 836.81 KB" at bounding box center [170, 74] width 48 height 48
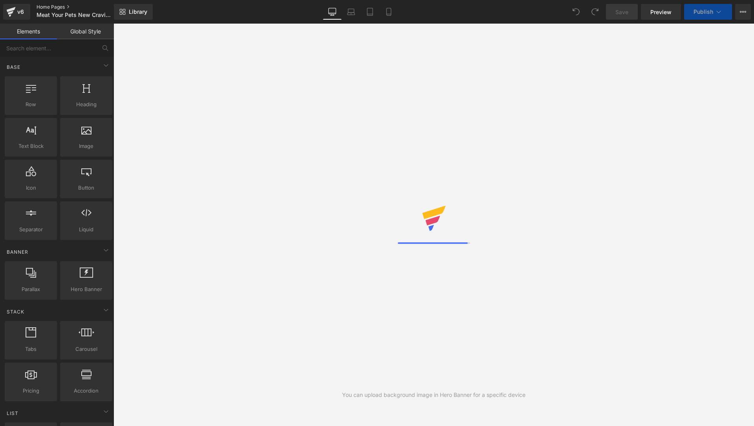
click at [69, 7] on link "Home Pages" at bounding box center [82, 7] width 90 height 6
click at [743, 9] on icon at bounding box center [743, 12] width 6 height 6
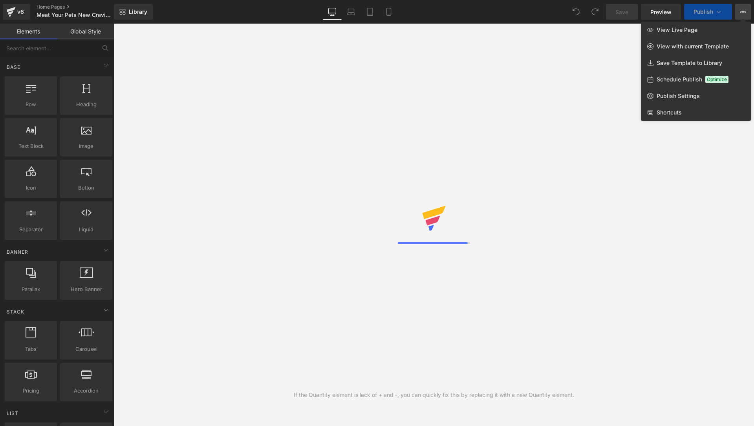
click at [502, 19] on div "Library Desktop Desktop Laptop Tablet Mobile Save Preview Publish Scheduled Vie…" at bounding box center [434, 12] width 640 height 16
